Goal: Task Accomplishment & Management: Manage account settings

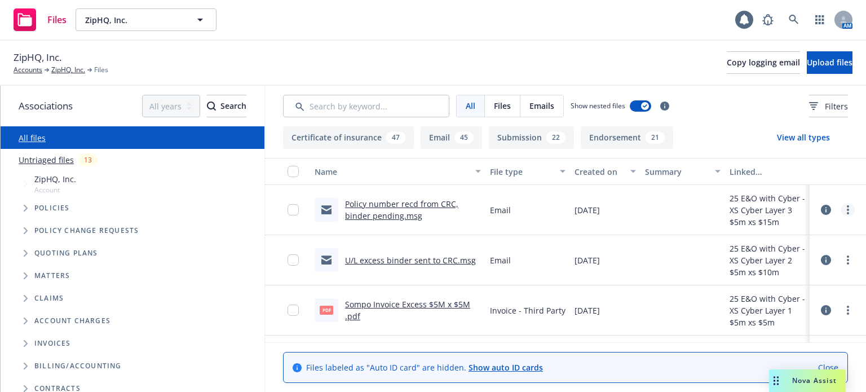
click at [846, 211] on icon "more" at bounding box center [847, 209] width 2 height 9
click at [784, 298] on link "Update associations" at bounding box center [789, 300] width 112 height 23
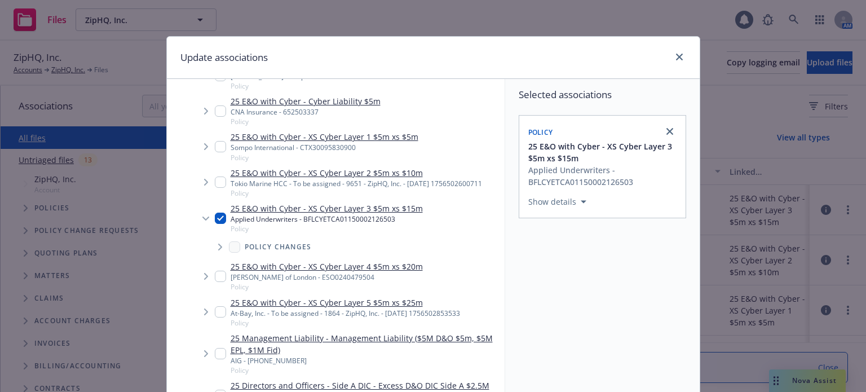
scroll to position [169, 0]
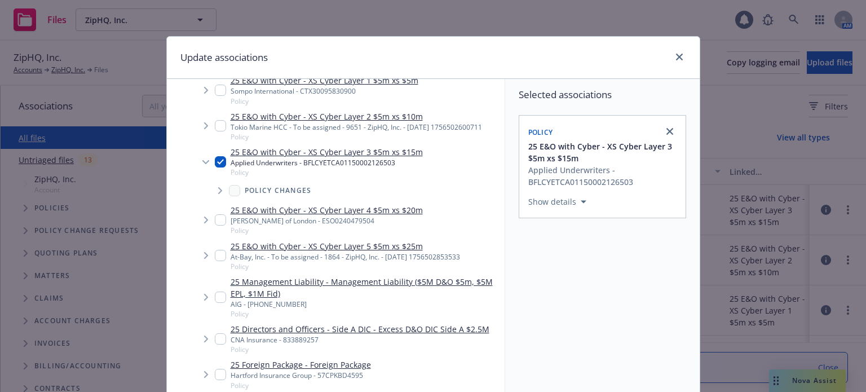
click at [215, 225] on input "Tree Example" at bounding box center [220, 219] width 11 height 11
checkbox input "true"
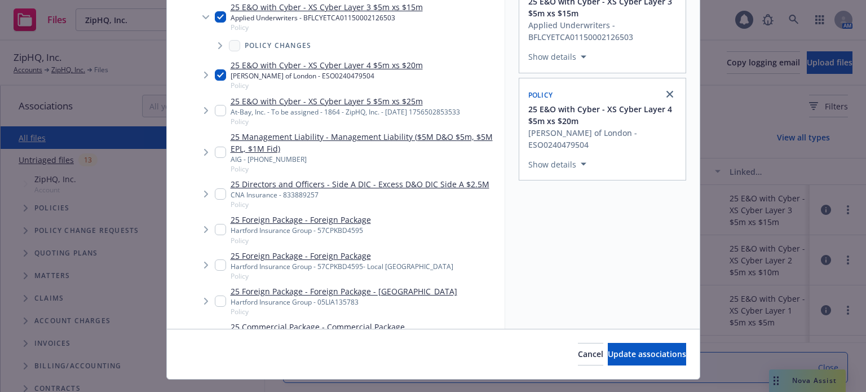
scroll to position [168, 0]
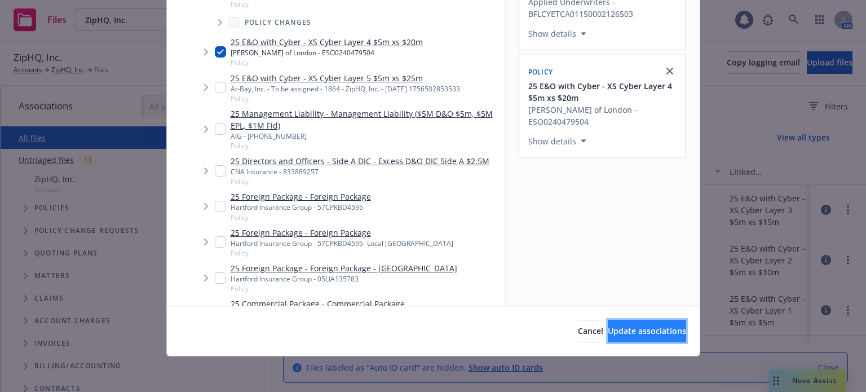
click at [636, 322] on button "Update associations" at bounding box center [646, 330] width 78 height 23
